Goal: Obtain resource: Obtain resource

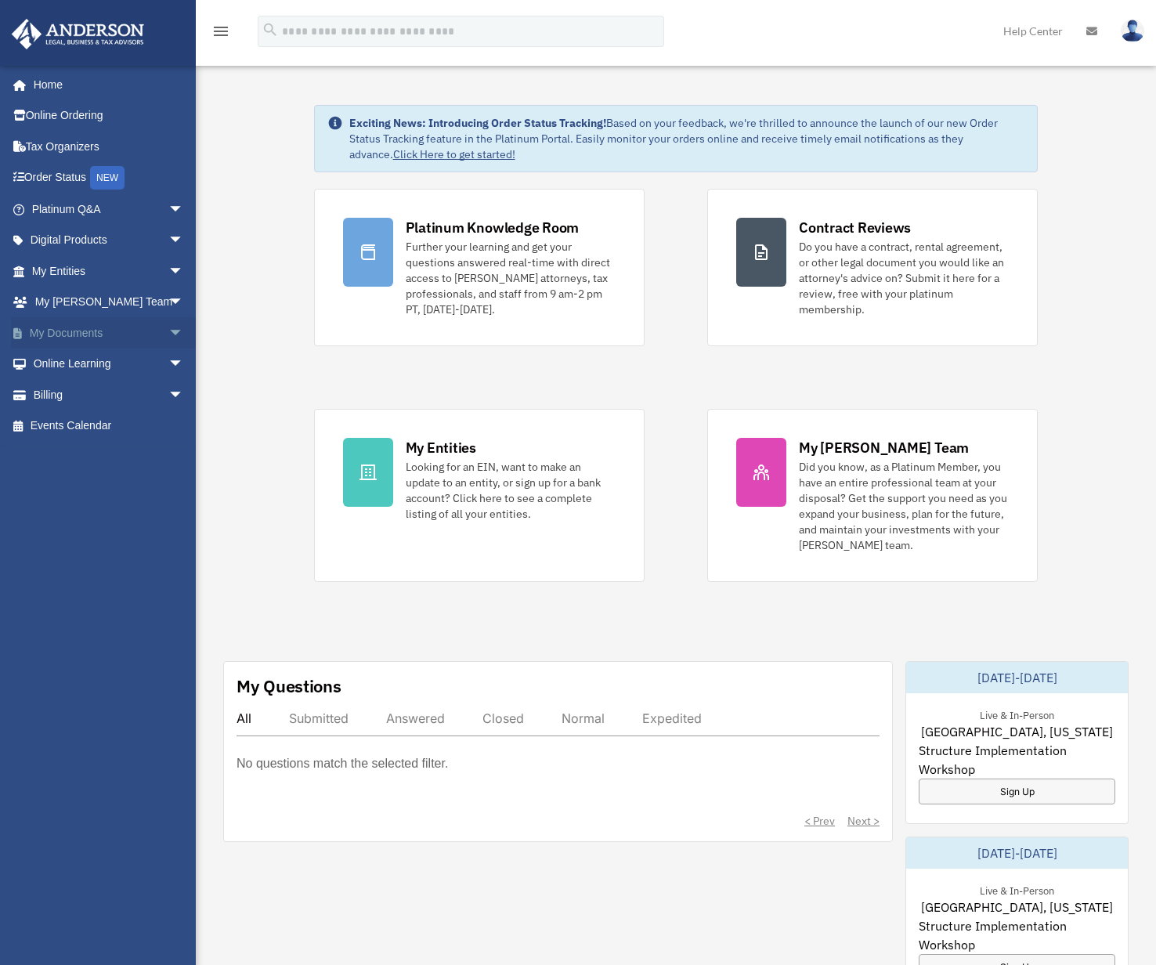
click at [134, 341] on link "My Documents arrow_drop_down" at bounding box center [109, 332] width 197 height 31
click at [168, 333] on span "arrow_drop_down" at bounding box center [183, 333] width 31 height 32
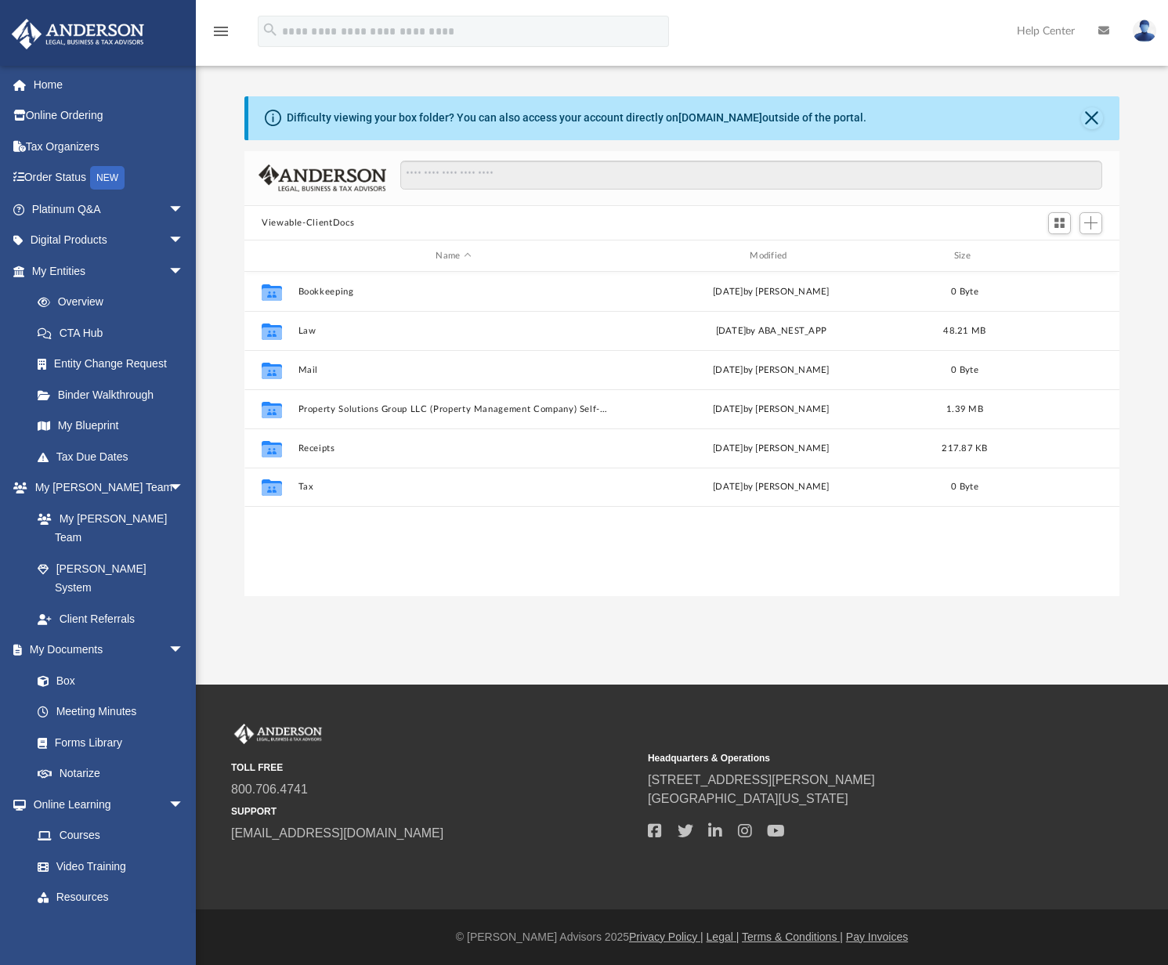
scroll to position [345, 863]
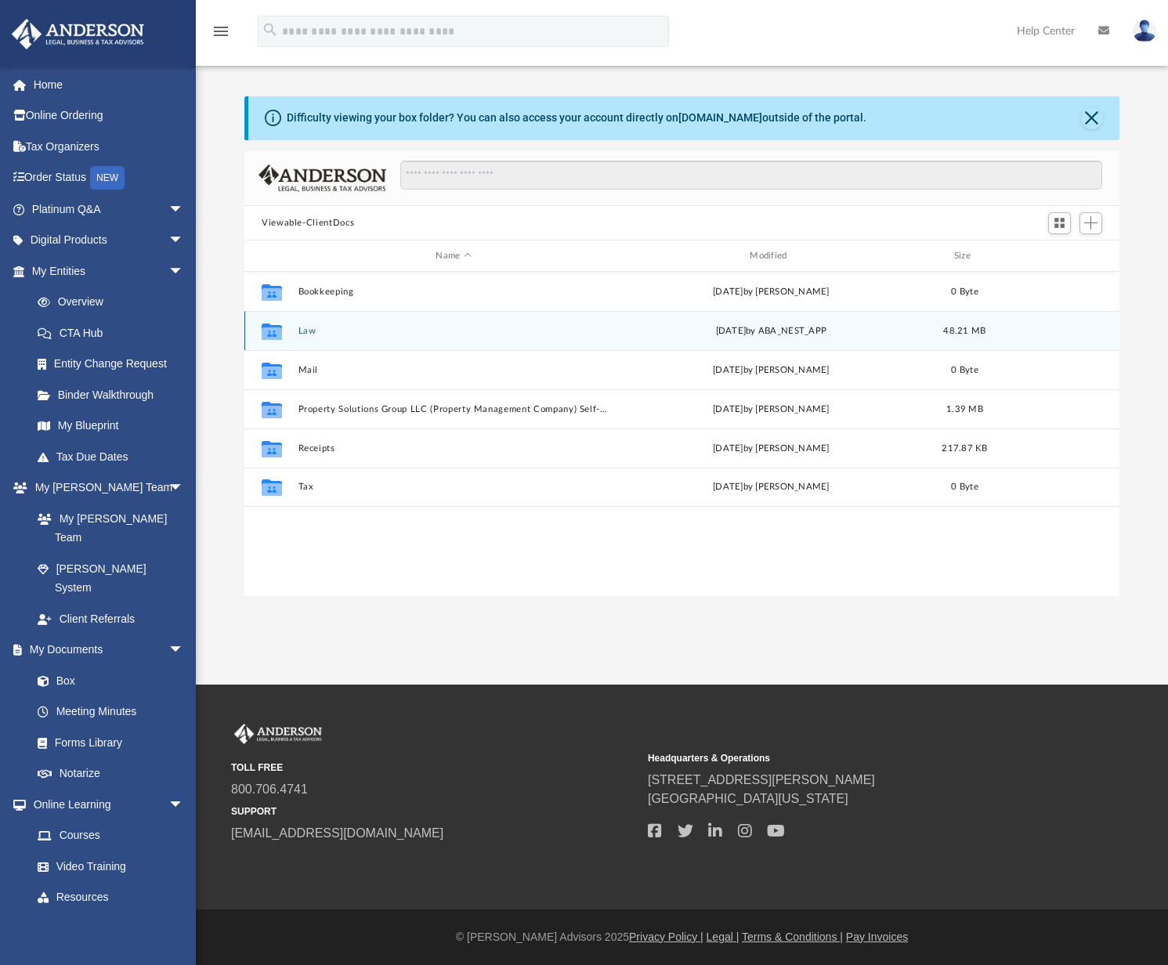
click at [308, 331] on button "Law" at bounding box center [453, 331] width 311 height 10
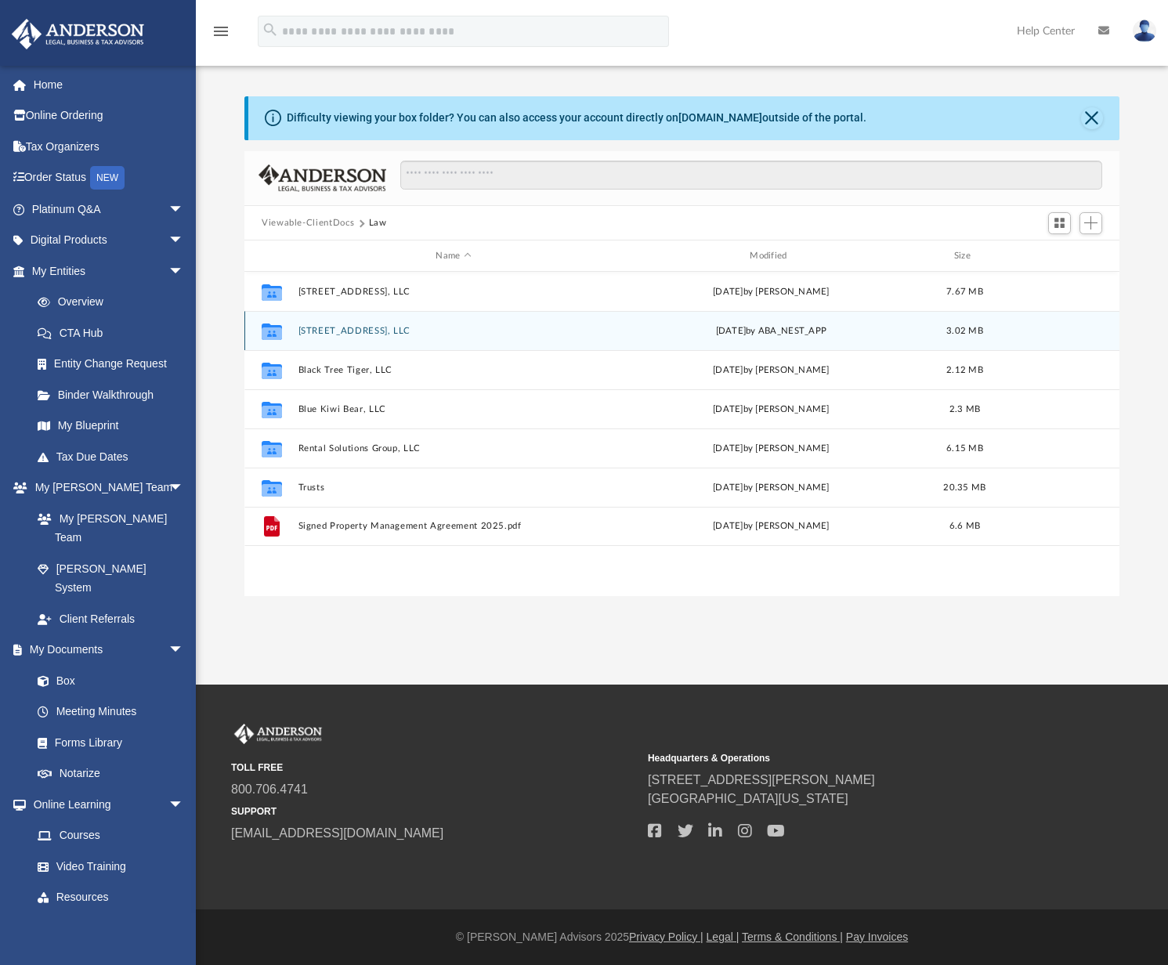
click at [370, 331] on button "3321 Mishawaka Ave, LLC" at bounding box center [453, 331] width 311 height 10
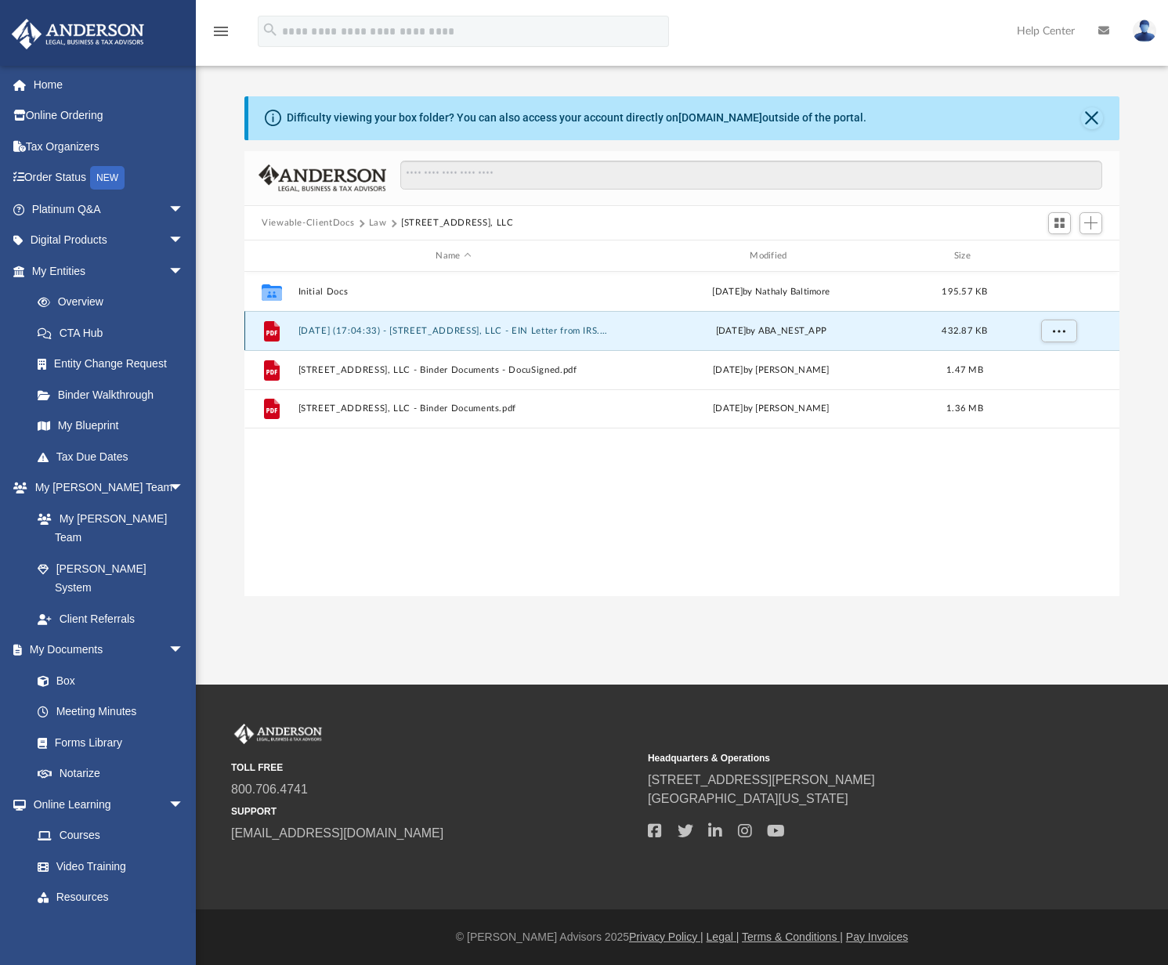
click at [461, 329] on button "2025.08.20 (17:04:33) - 3321 Mishawaka Ave, LLC - EIN Letter from IRS.pdf" at bounding box center [453, 331] width 311 height 10
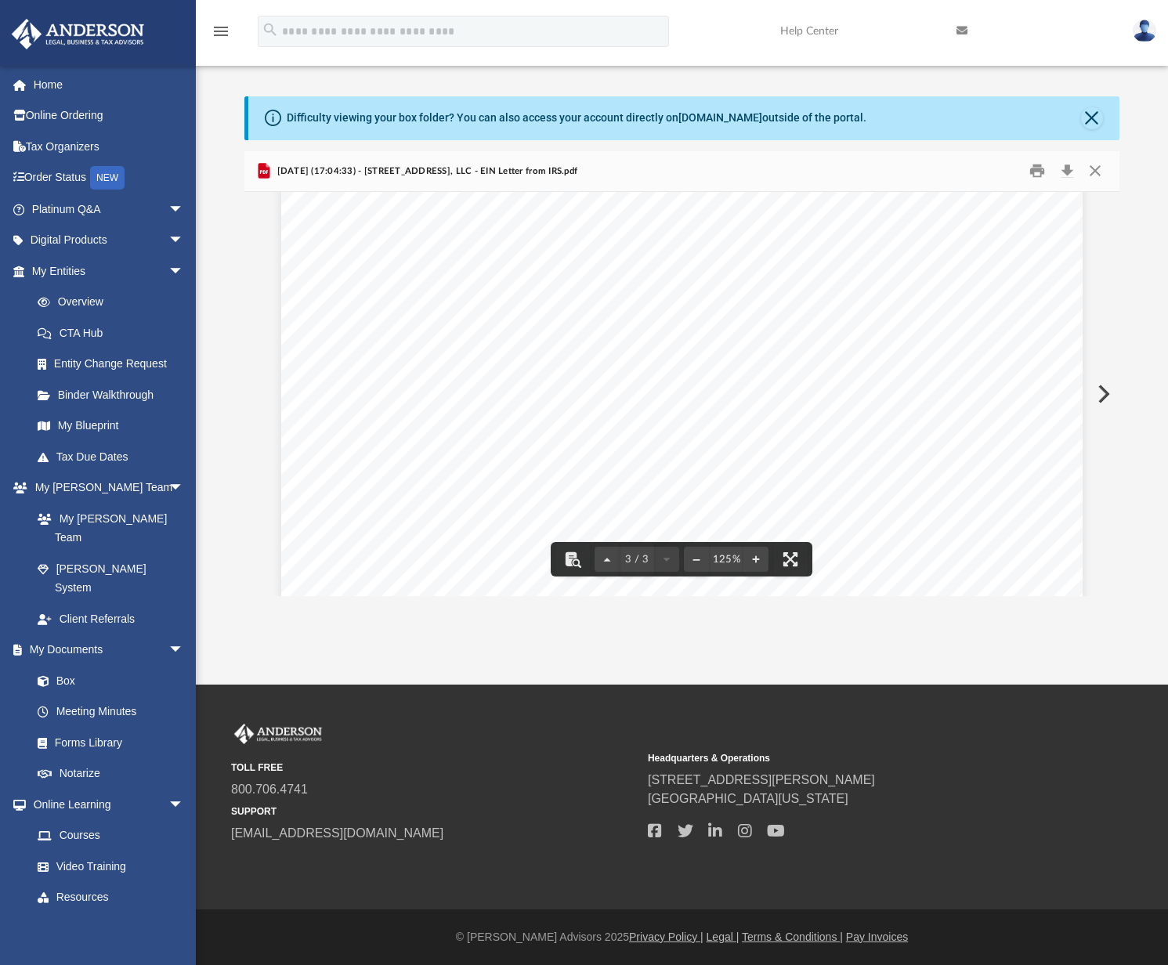
scroll to position [2757, 0]
click at [1097, 166] on button "Close" at bounding box center [1095, 171] width 28 height 24
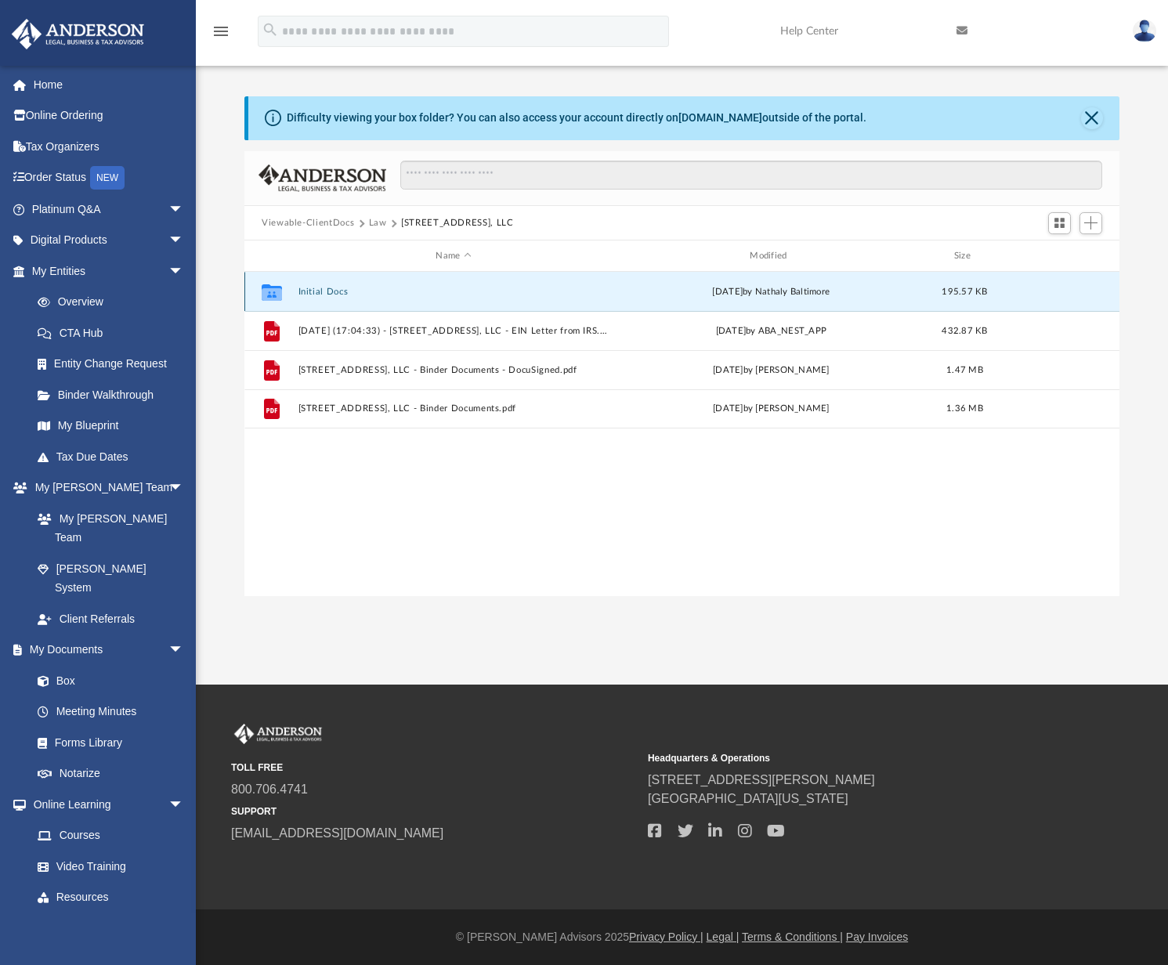
click at [336, 289] on button "Initial Docs" at bounding box center [453, 292] width 311 height 10
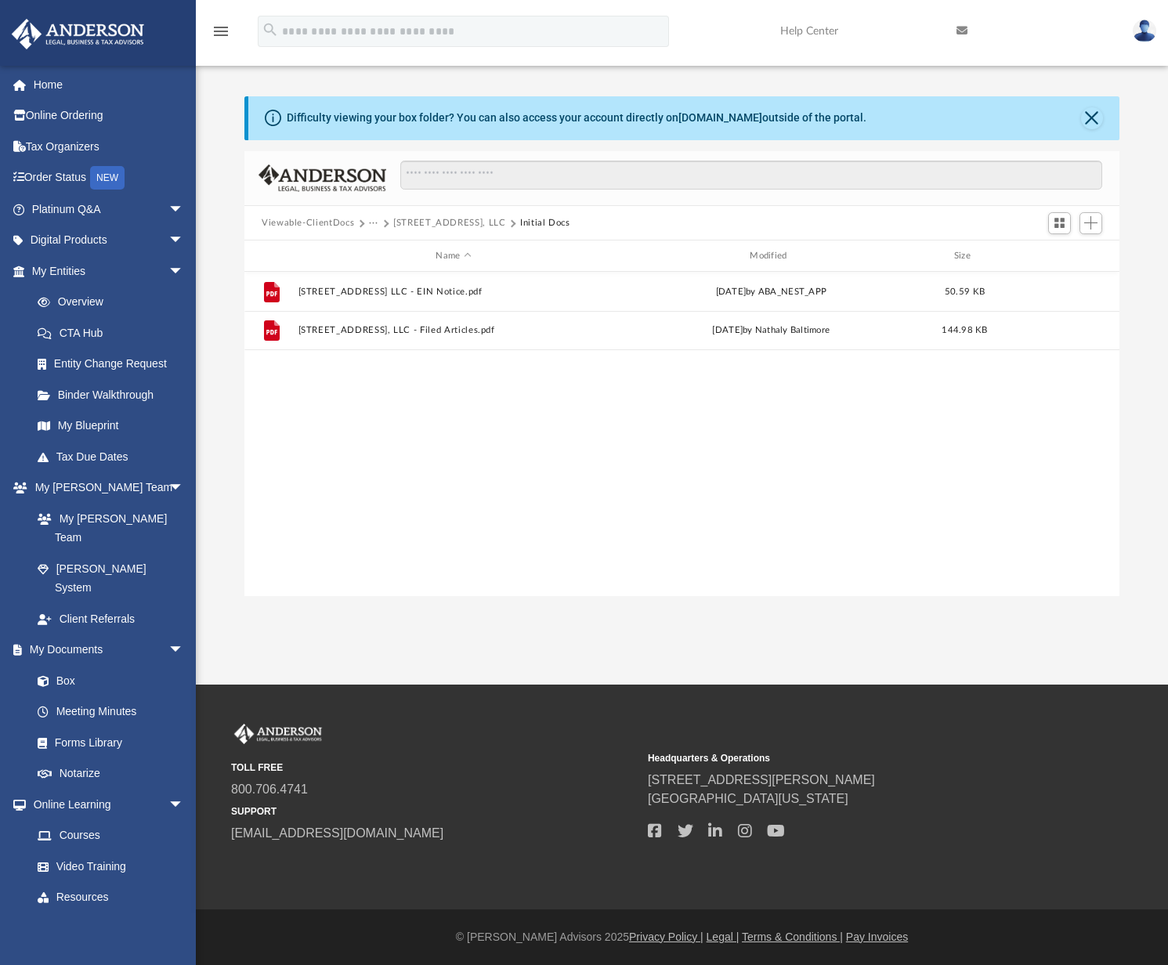
click at [480, 217] on button "3321 Mishawaka Ave, LLC" at bounding box center [449, 223] width 113 height 14
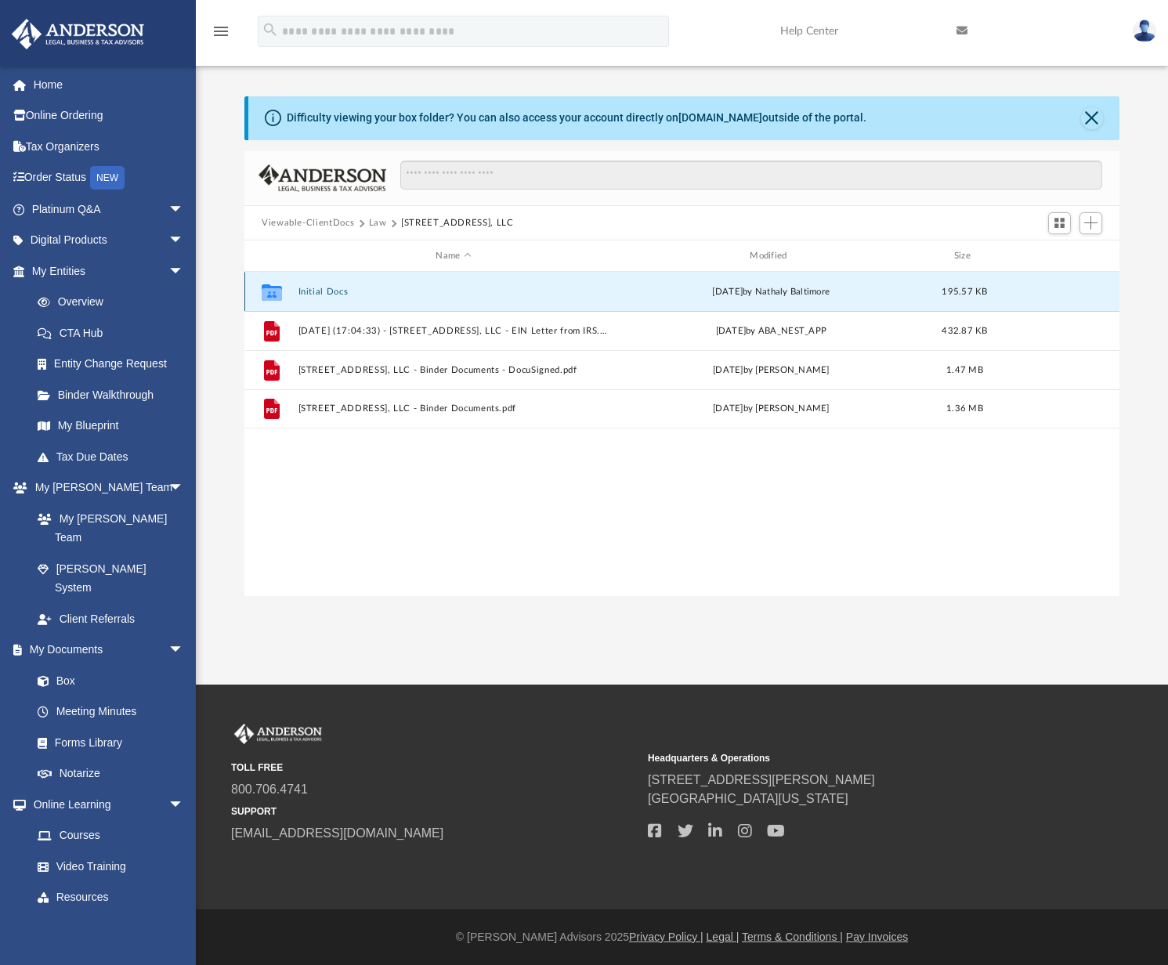
click at [308, 292] on button "Initial Docs" at bounding box center [453, 292] width 311 height 10
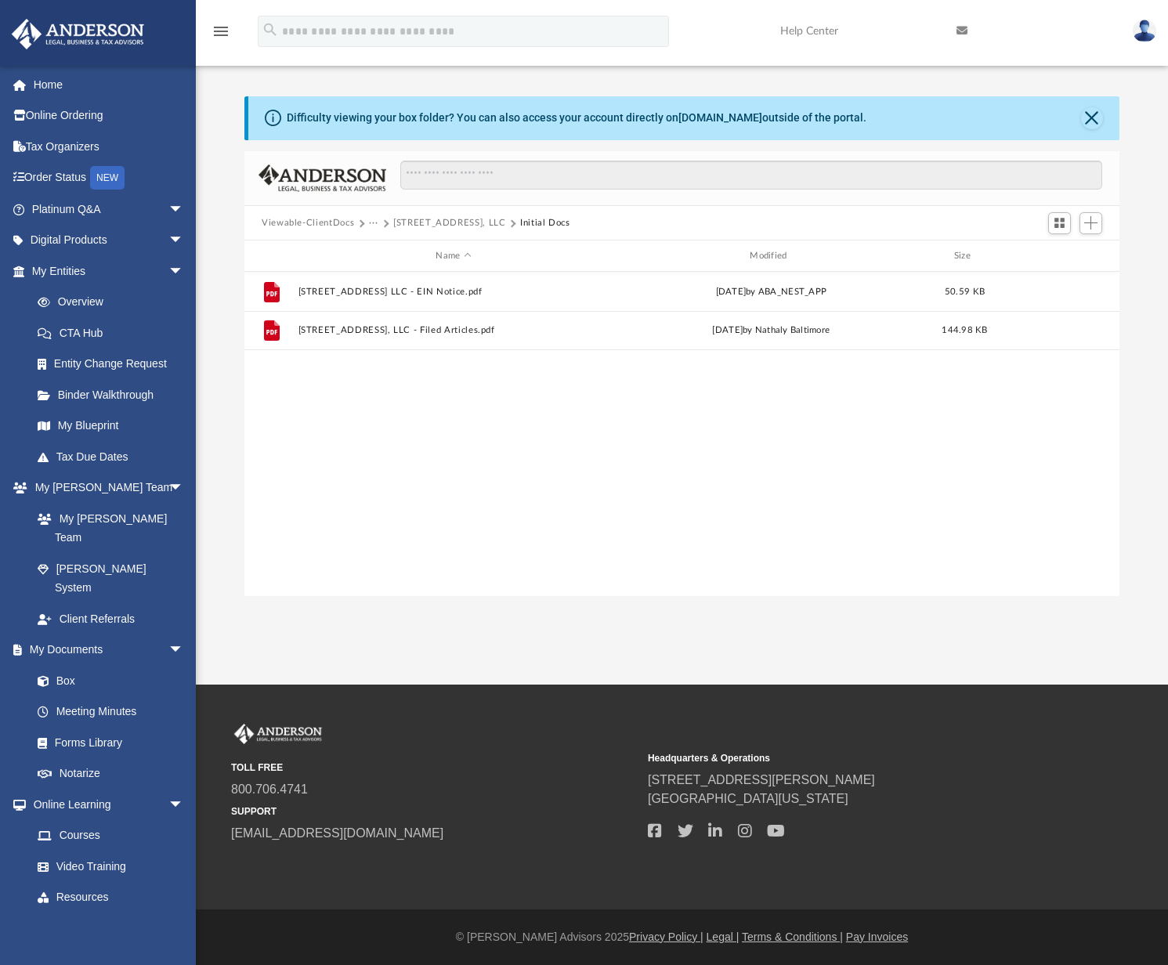
click at [318, 224] on button "Viewable-ClientDocs" at bounding box center [308, 223] width 92 height 14
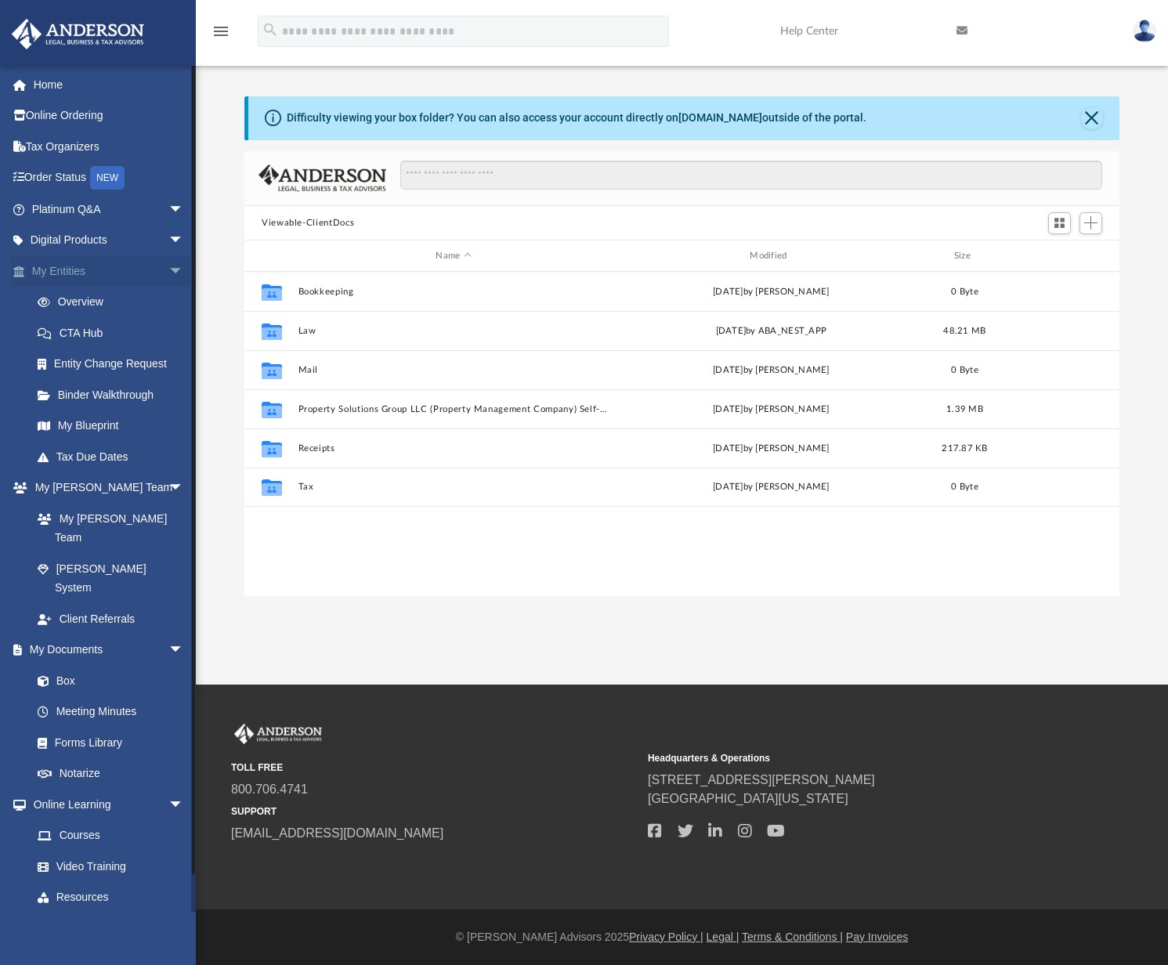
click at [70, 272] on link "My Entities arrow_drop_down" at bounding box center [109, 270] width 197 height 31
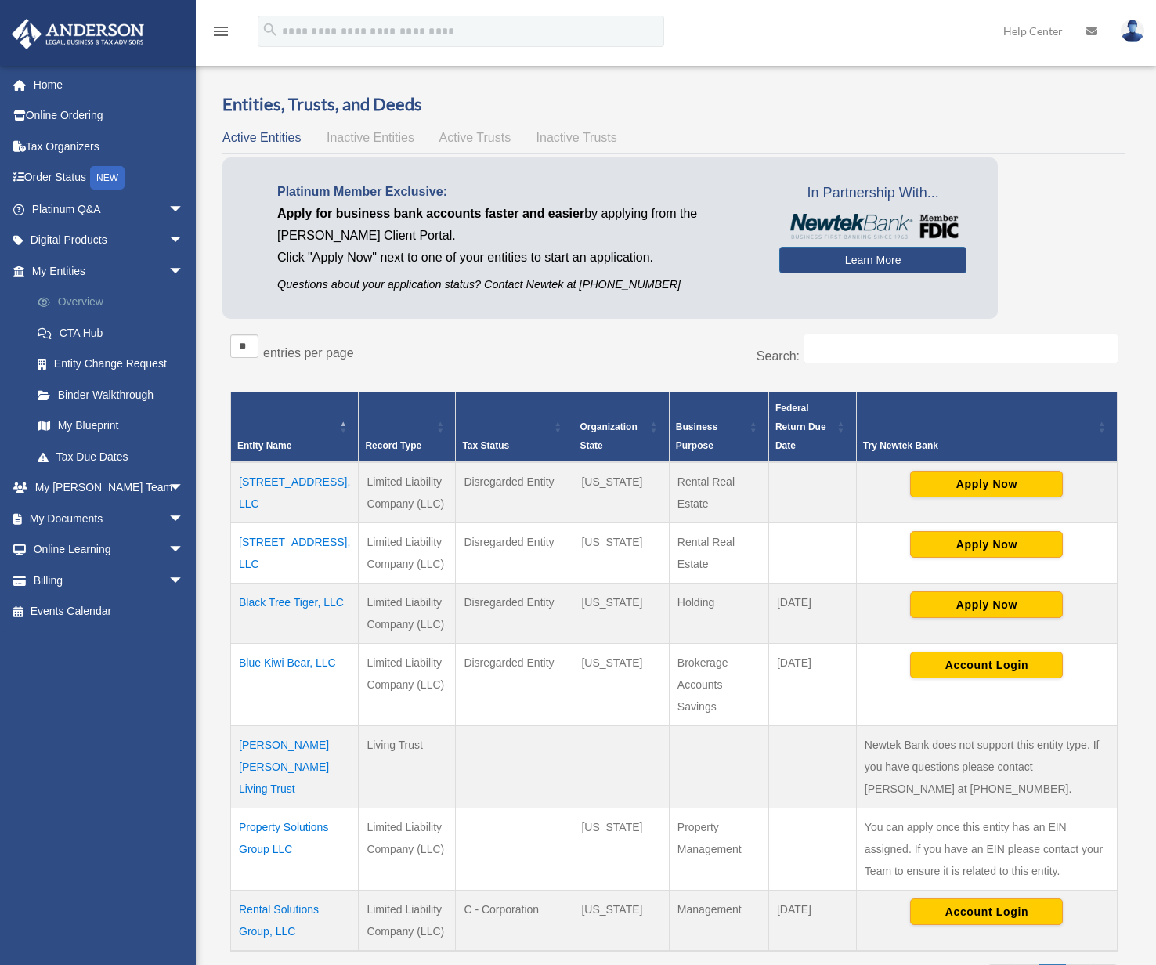
click at [86, 298] on link "Overview" at bounding box center [115, 302] width 186 height 31
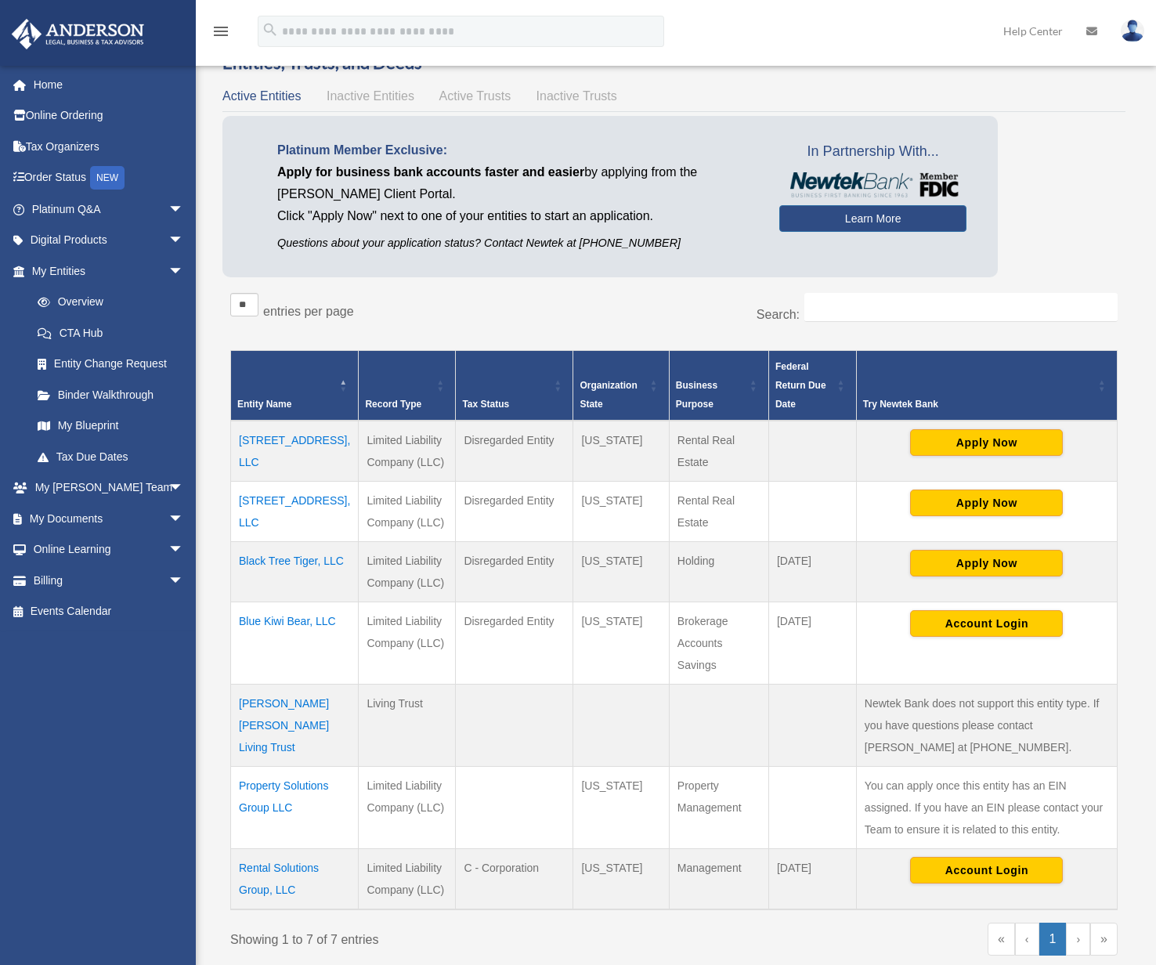
scroll to position [78, 0]
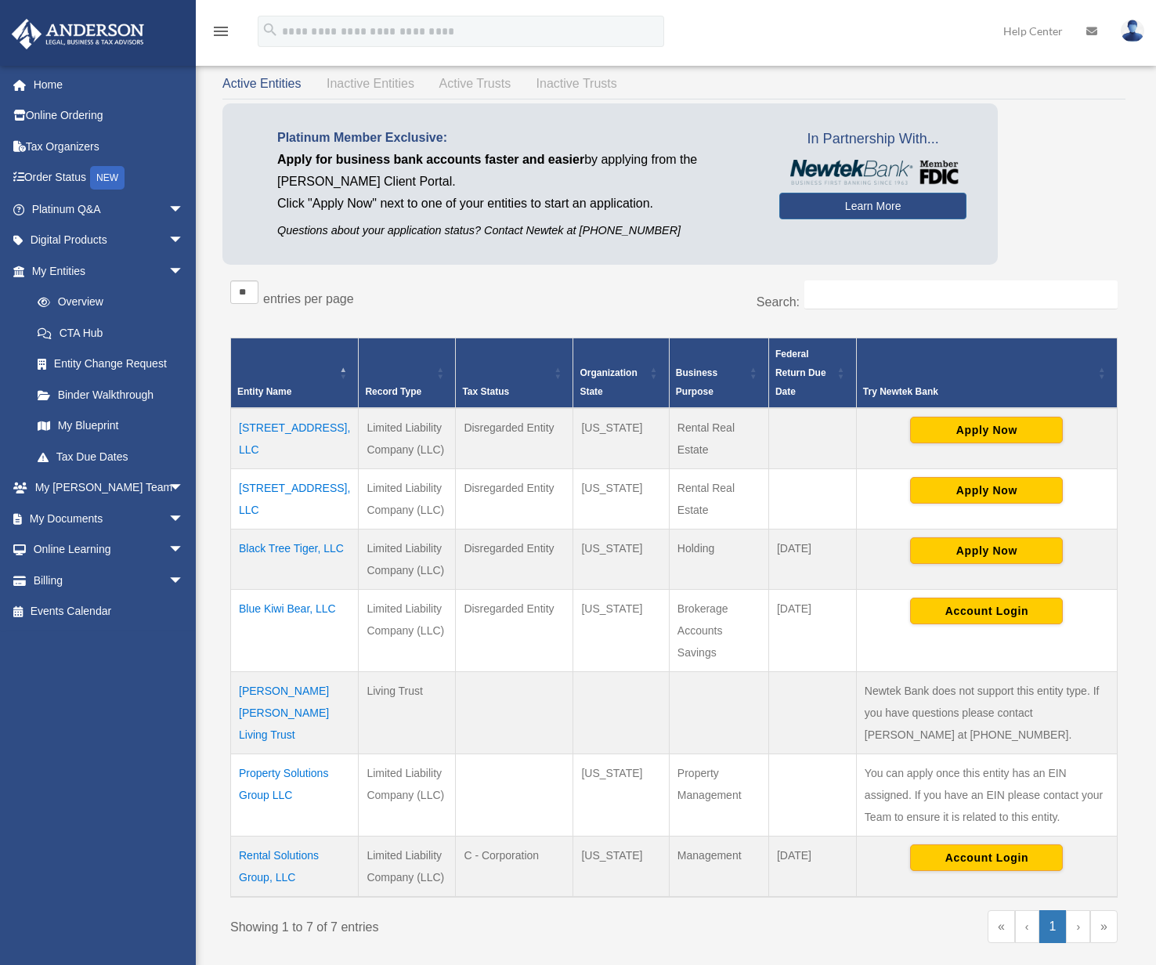
scroll to position [78, 0]
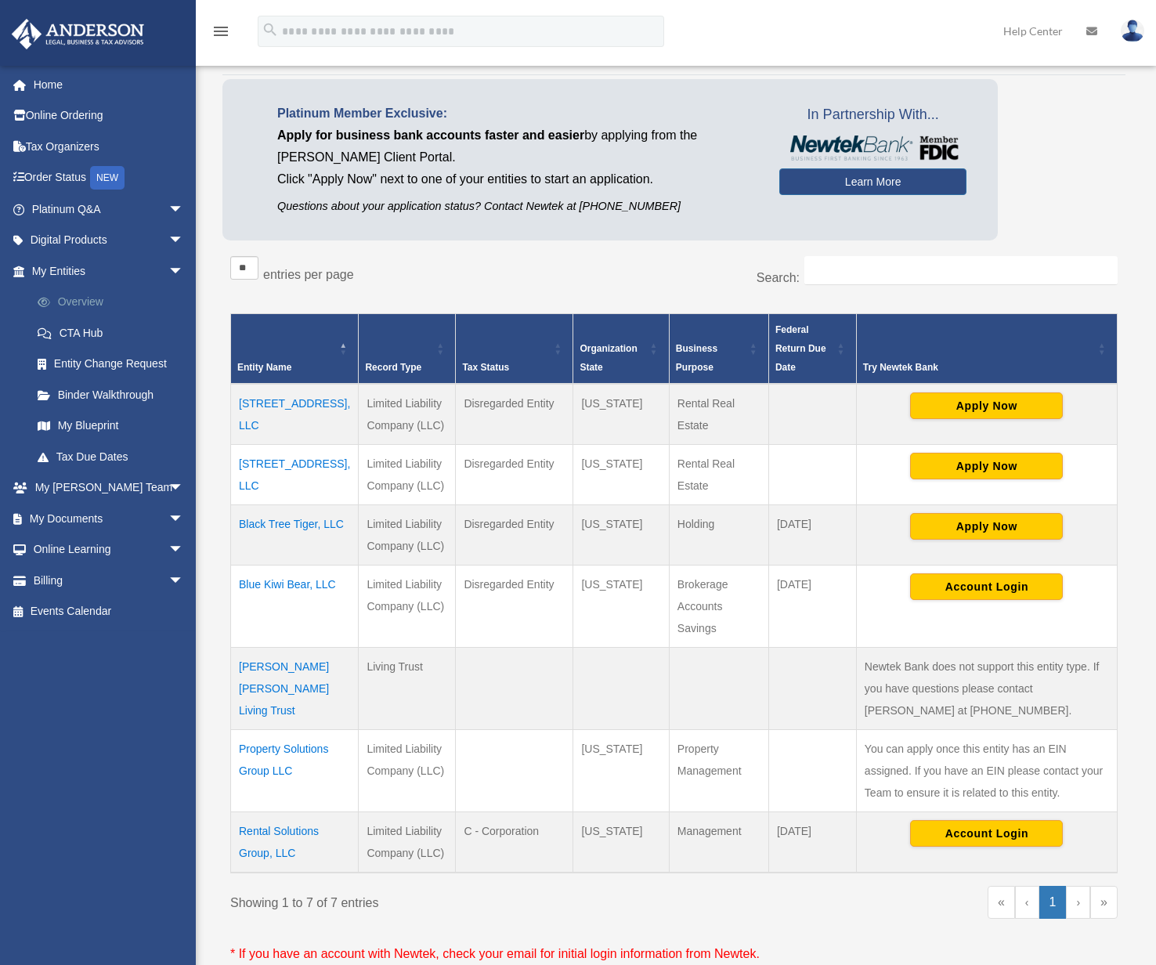
click at [69, 299] on link "Overview" at bounding box center [115, 302] width 186 height 31
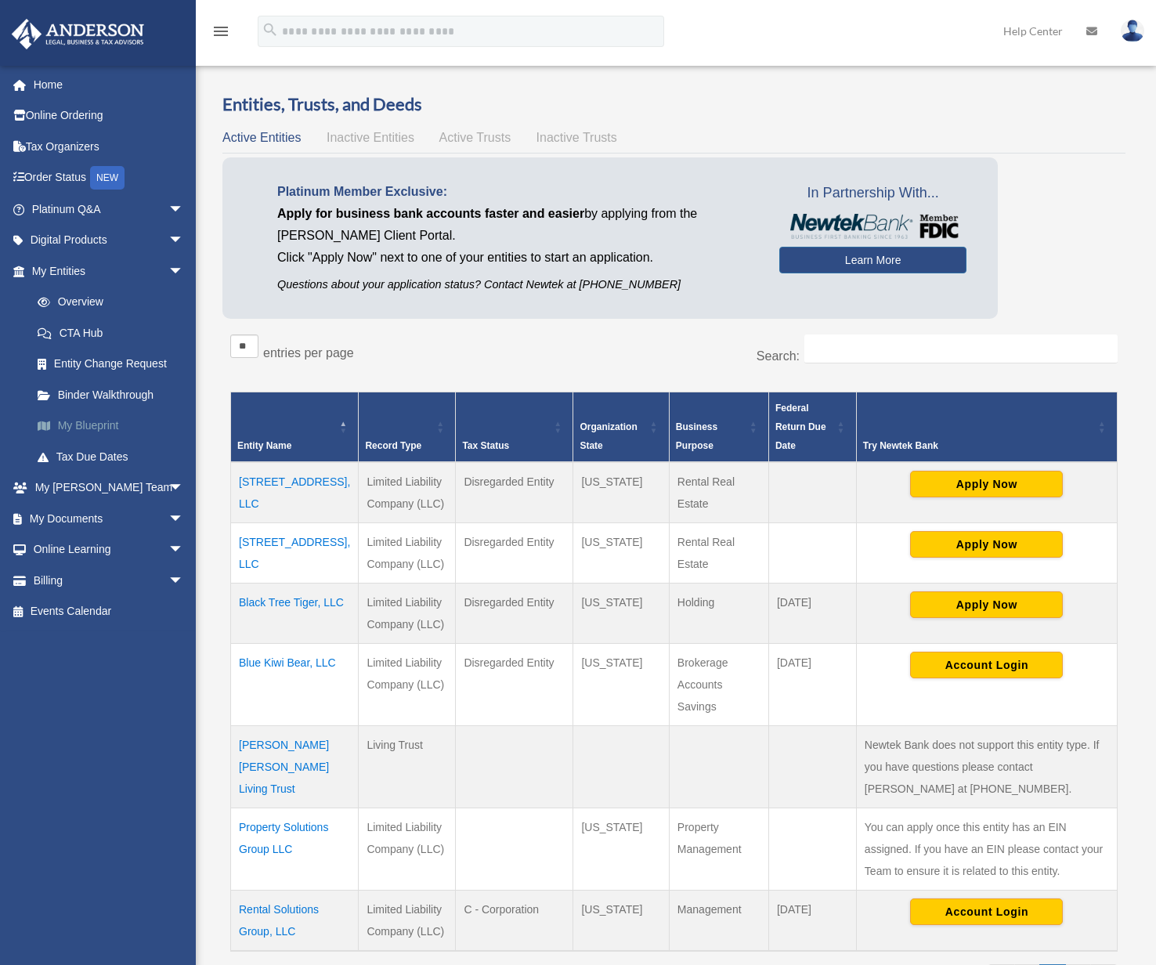
click at [74, 425] on link "My Blueprint" at bounding box center [115, 425] width 186 height 31
